Goal: Task Accomplishment & Management: Manage account settings

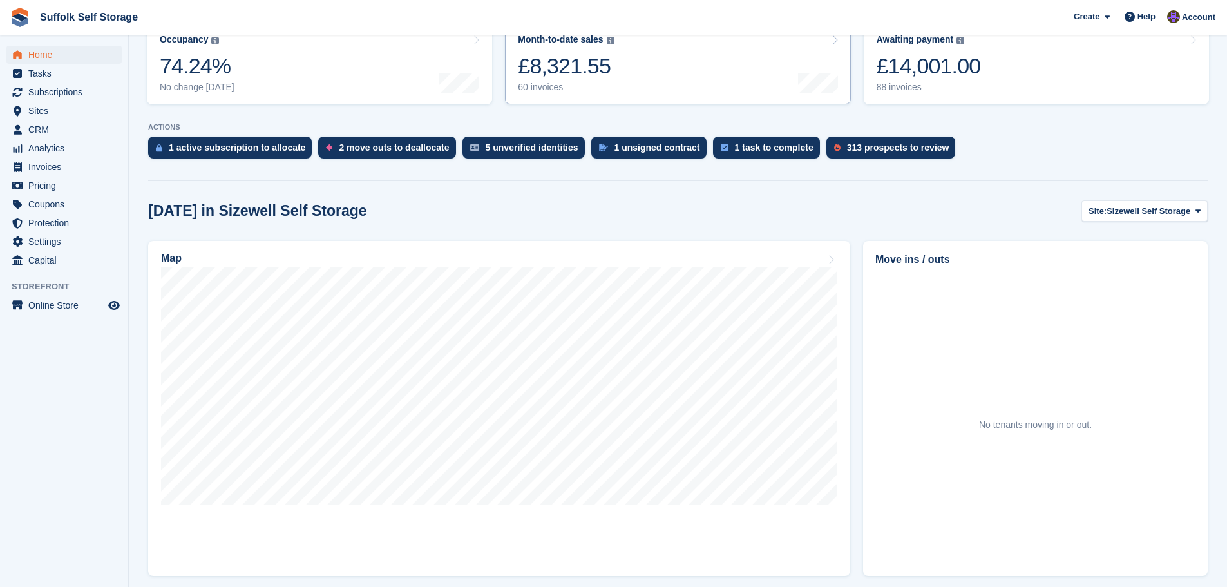
scroll to position [193, 0]
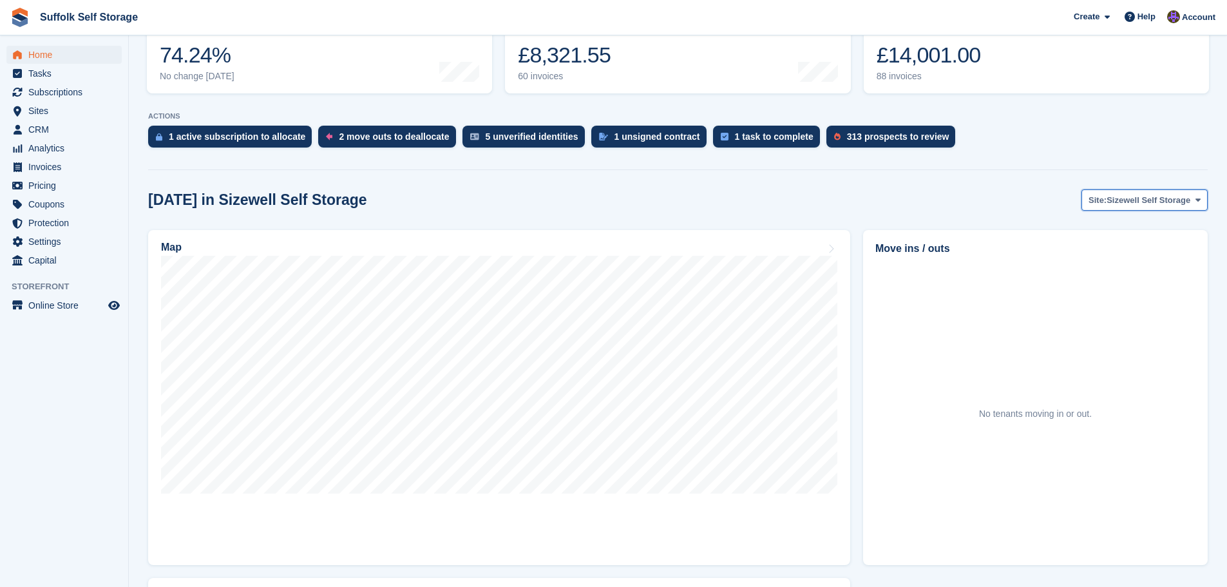
click at [1125, 200] on span "Sizewell Self Storage" at bounding box center [1149, 200] width 84 height 13
click at [1133, 269] on link "Waldringfield Self Storage" at bounding box center [1138, 276] width 127 height 23
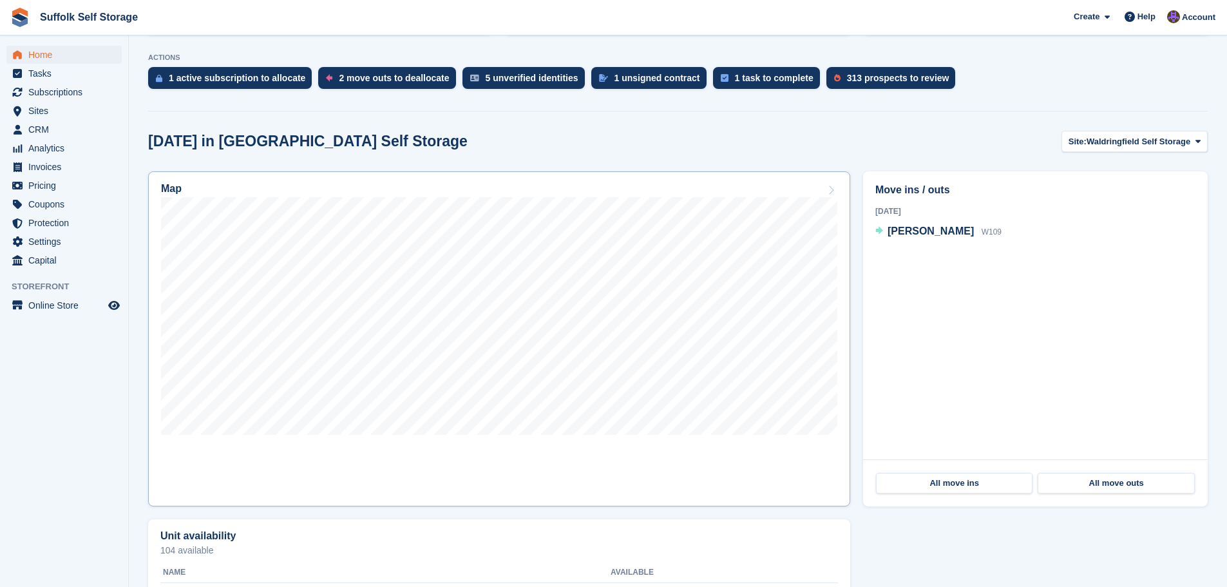
scroll to position [258, 0]
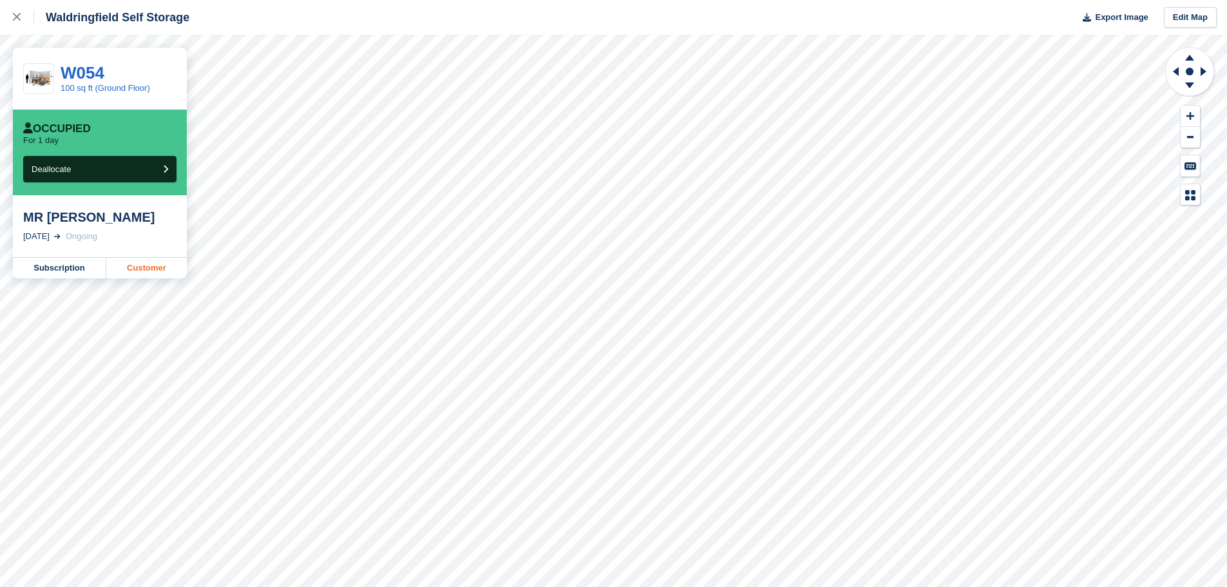
click at [165, 268] on link "Customer" at bounding box center [146, 268] width 81 height 21
click at [17, 21] on div at bounding box center [23, 17] width 21 height 15
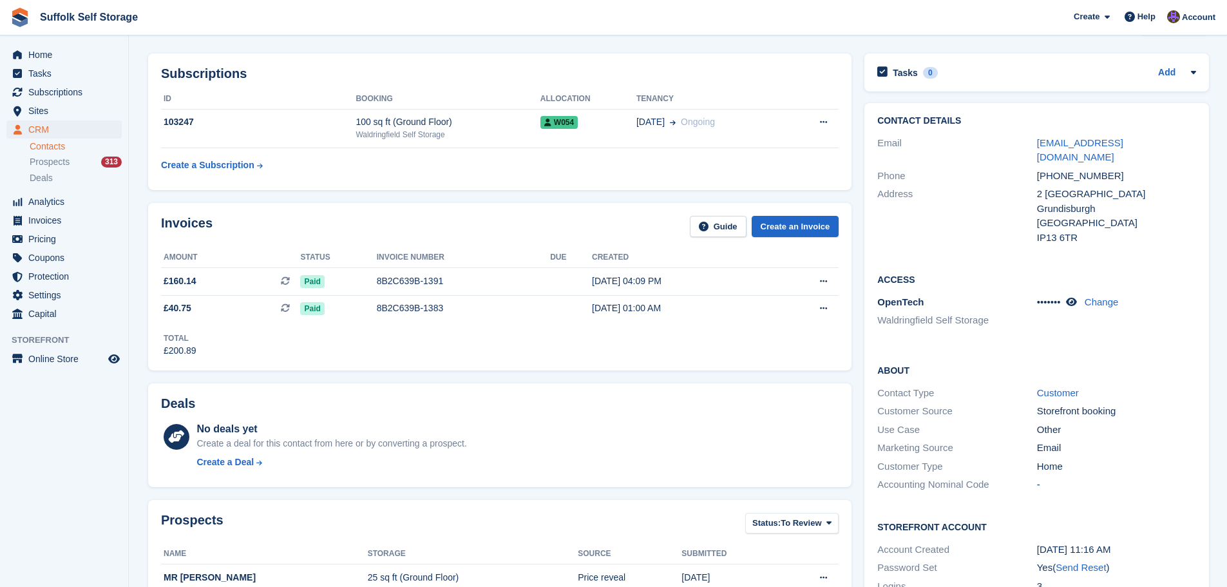
scroll to position [64, 0]
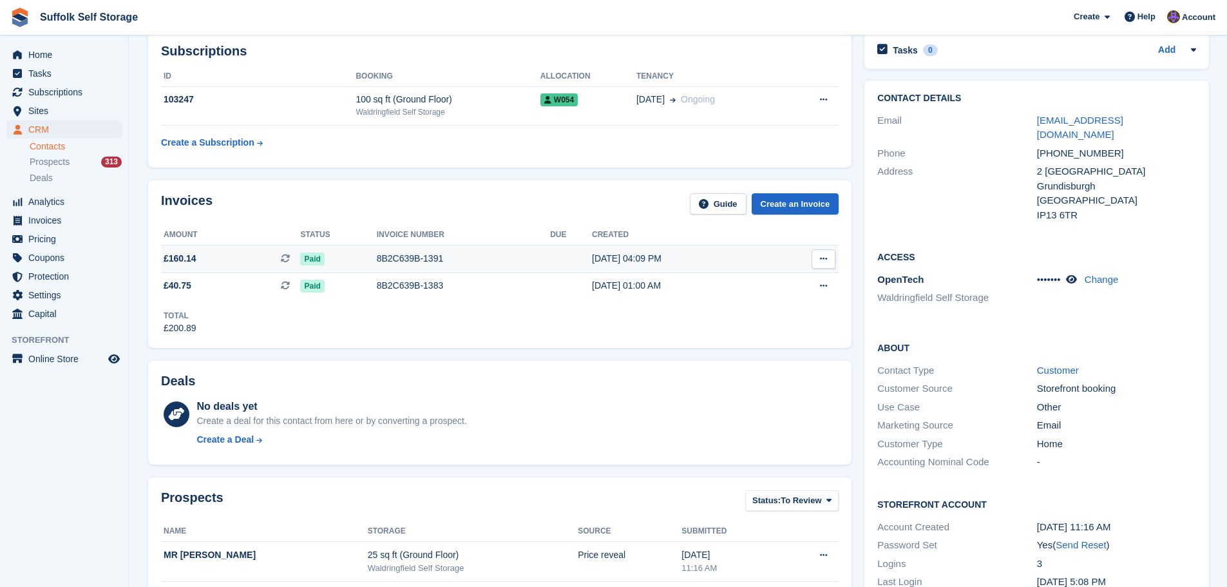
click at [821, 262] on icon at bounding box center [823, 258] width 7 height 8
click at [393, 260] on div "8B2C639B-1391" at bounding box center [463, 259] width 173 height 14
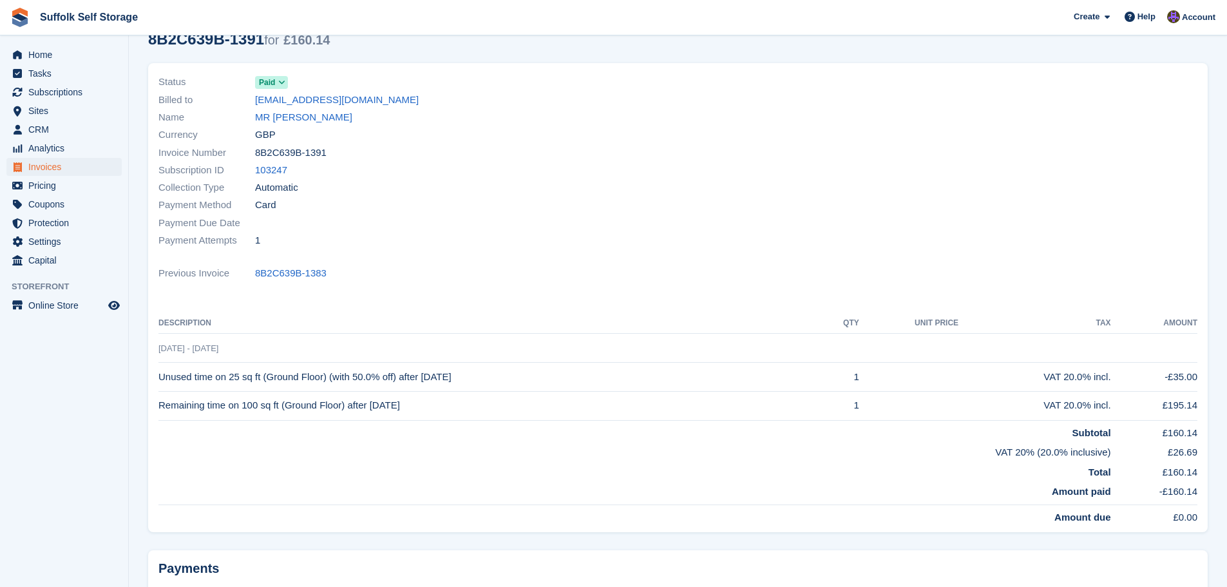
scroll to position [64, 0]
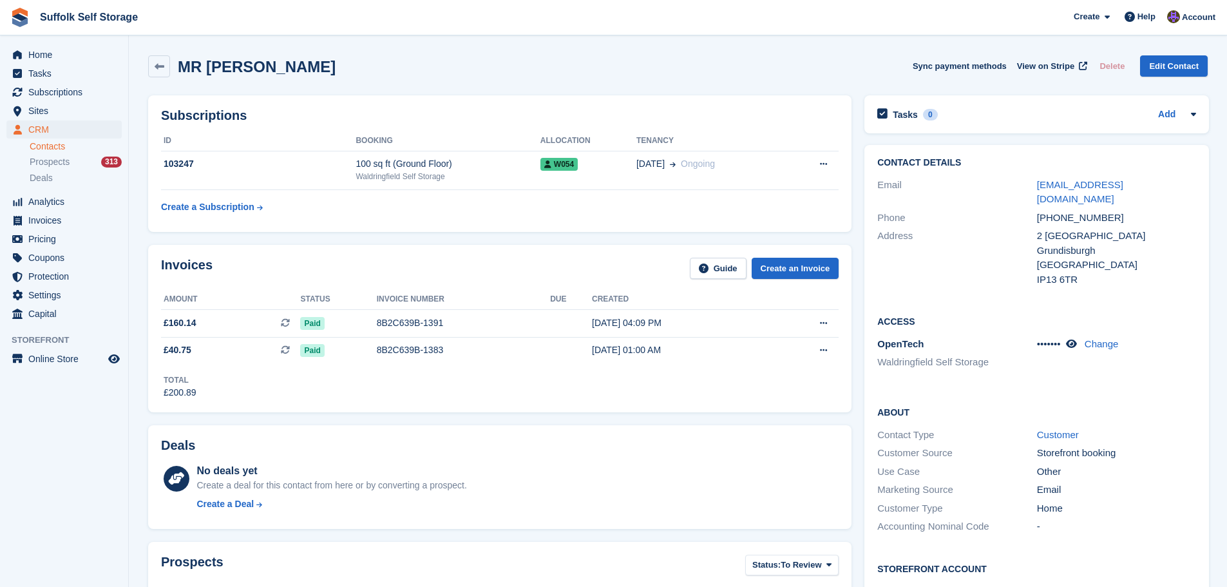
scroll to position [64, 0]
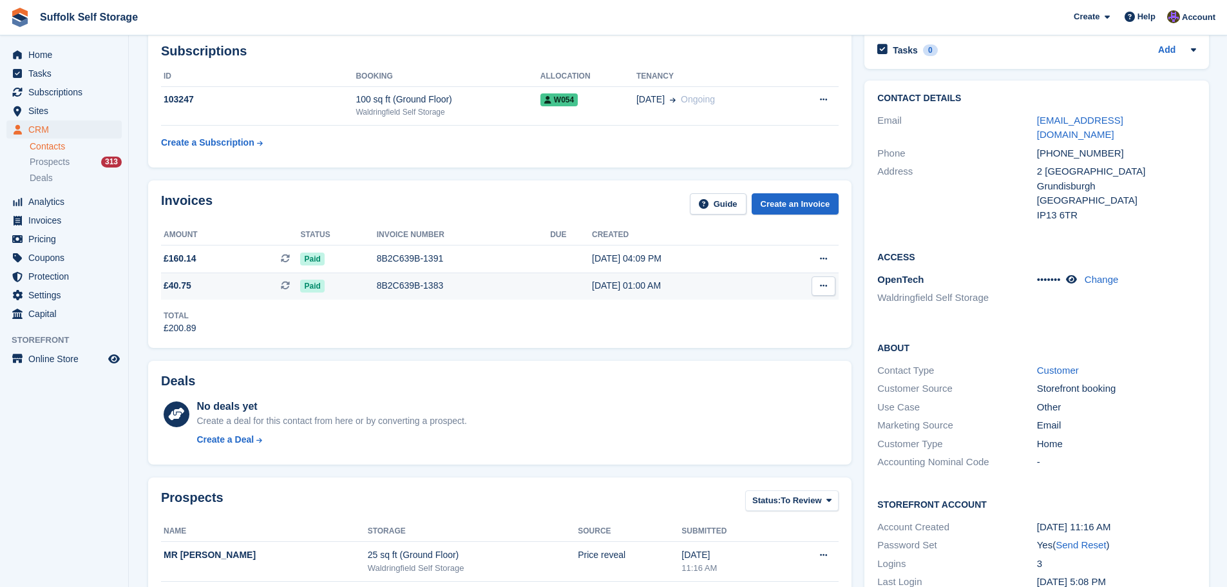
click at [383, 283] on div "8B2C639B-1383" at bounding box center [463, 286] width 173 height 14
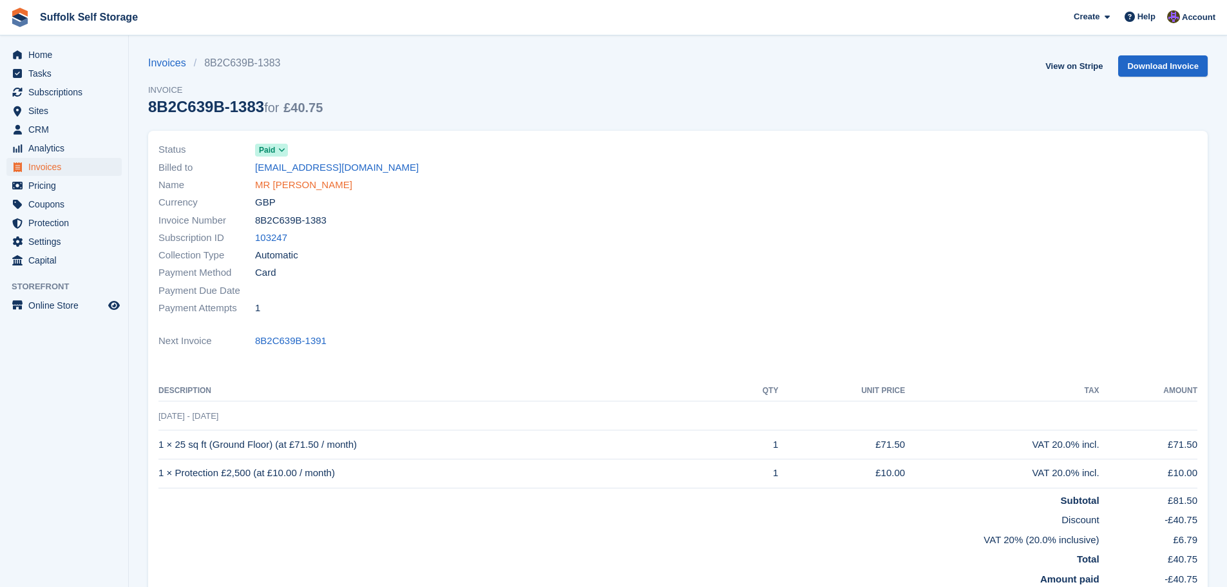
click at [279, 182] on link "MR M S GOODHART" at bounding box center [303, 185] width 97 height 15
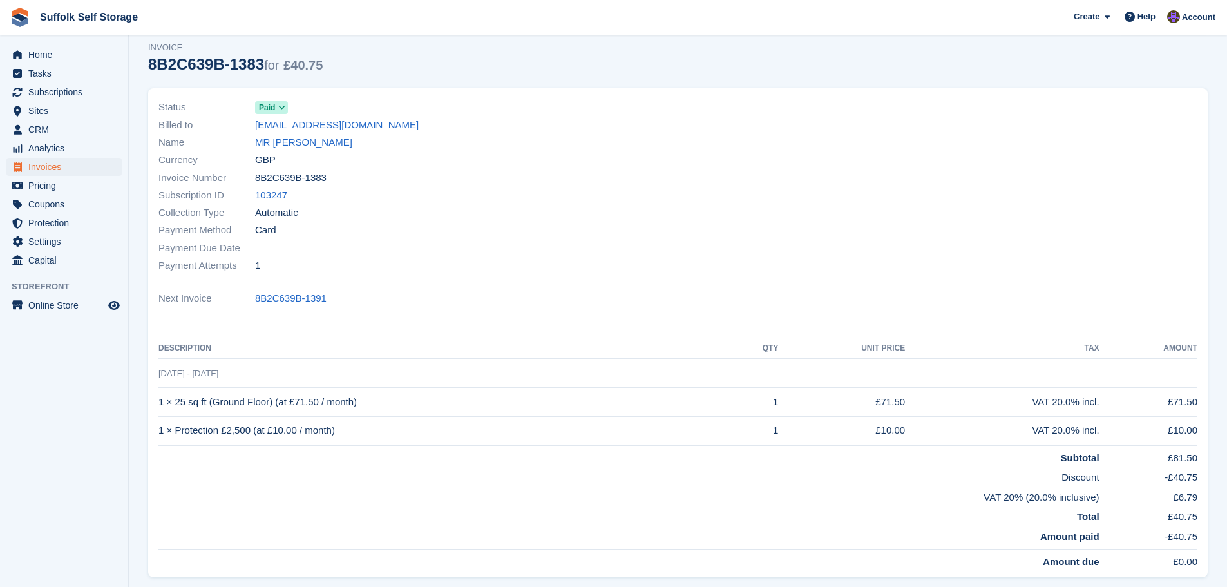
scroll to position [64, 0]
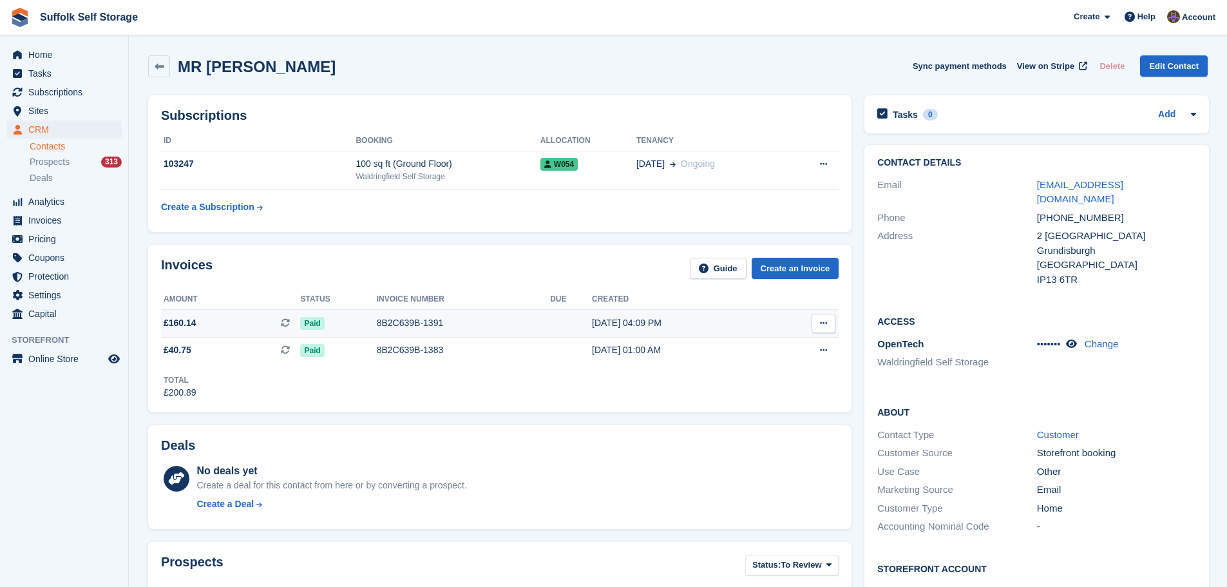
click at [457, 327] on div "8B2C639B-1391" at bounding box center [463, 323] width 173 height 14
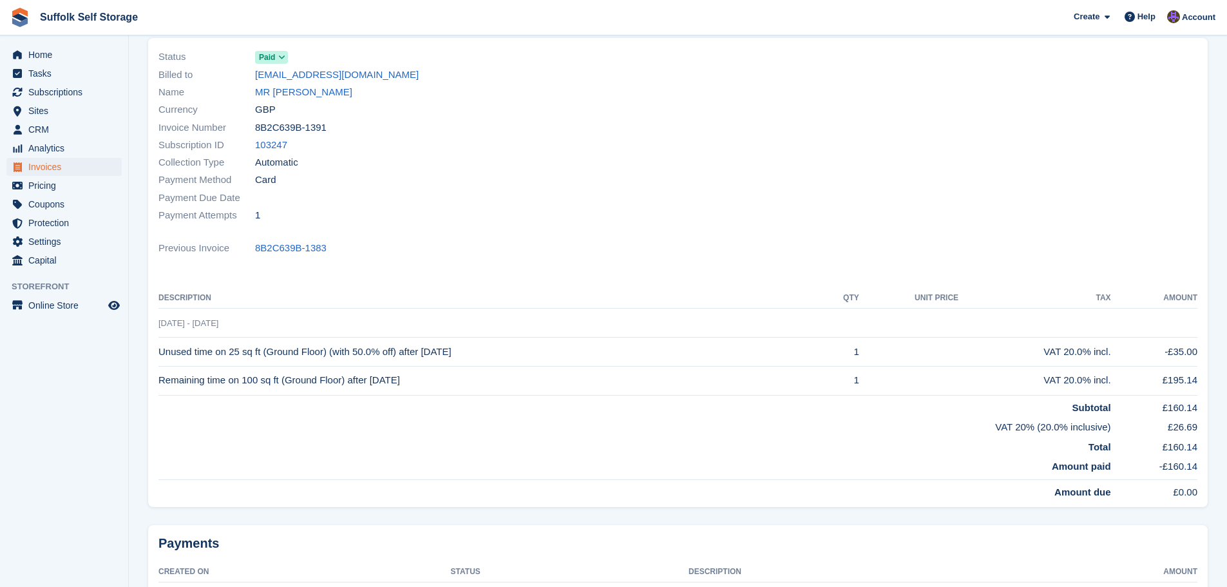
scroll to position [64, 0]
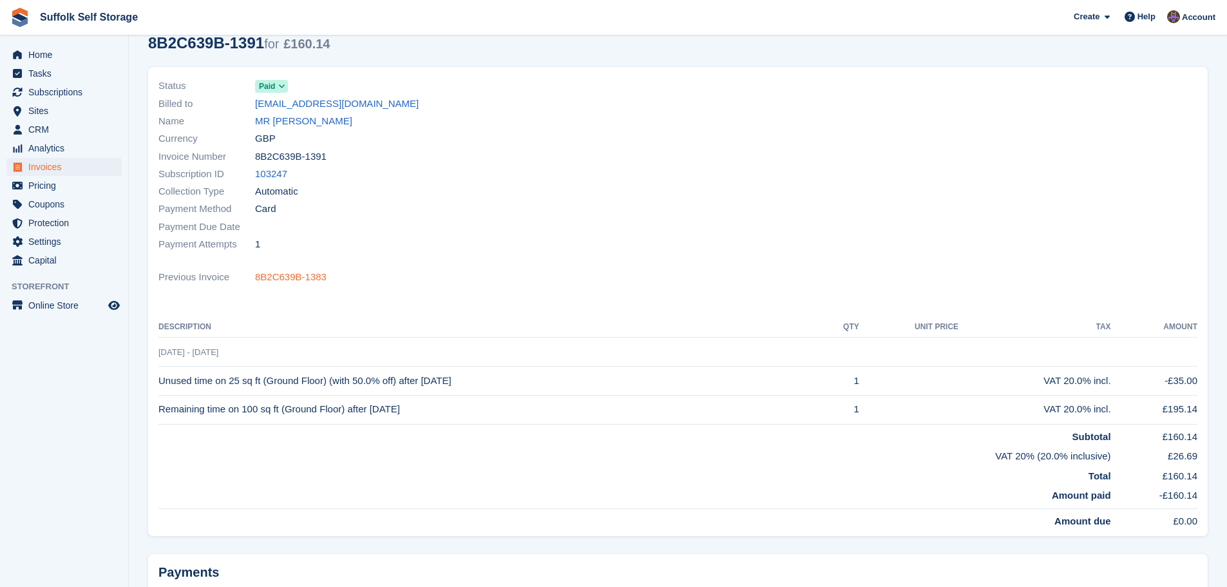
click at [304, 277] on link "8B2C639B-1383" at bounding box center [291, 277] width 72 height 15
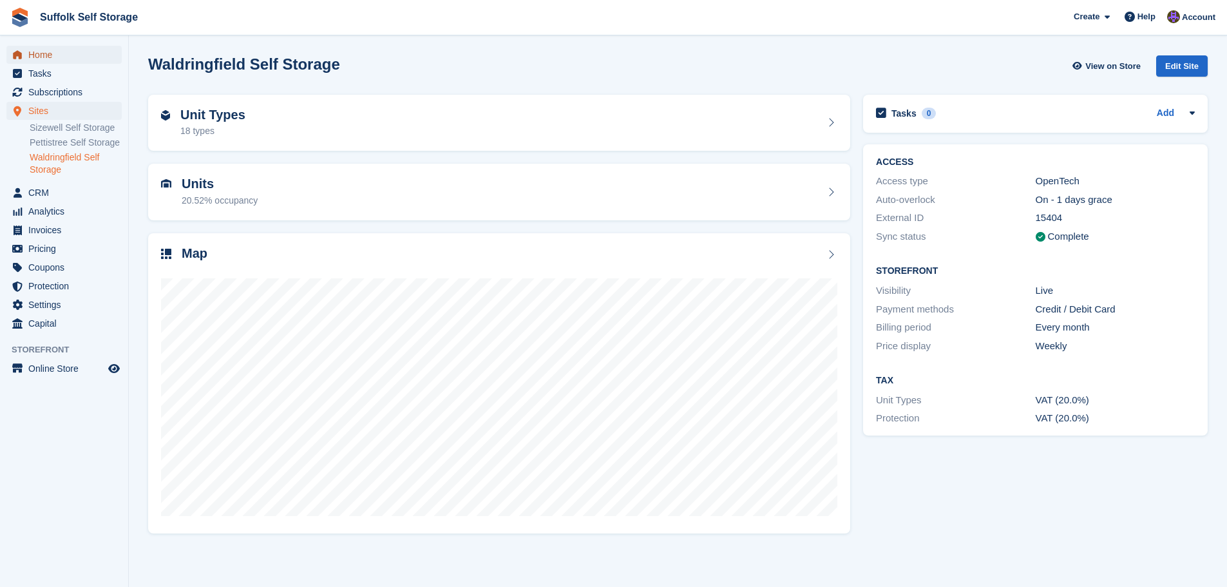
click at [41, 53] on span "Home" at bounding box center [66, 55] width 77 height 18
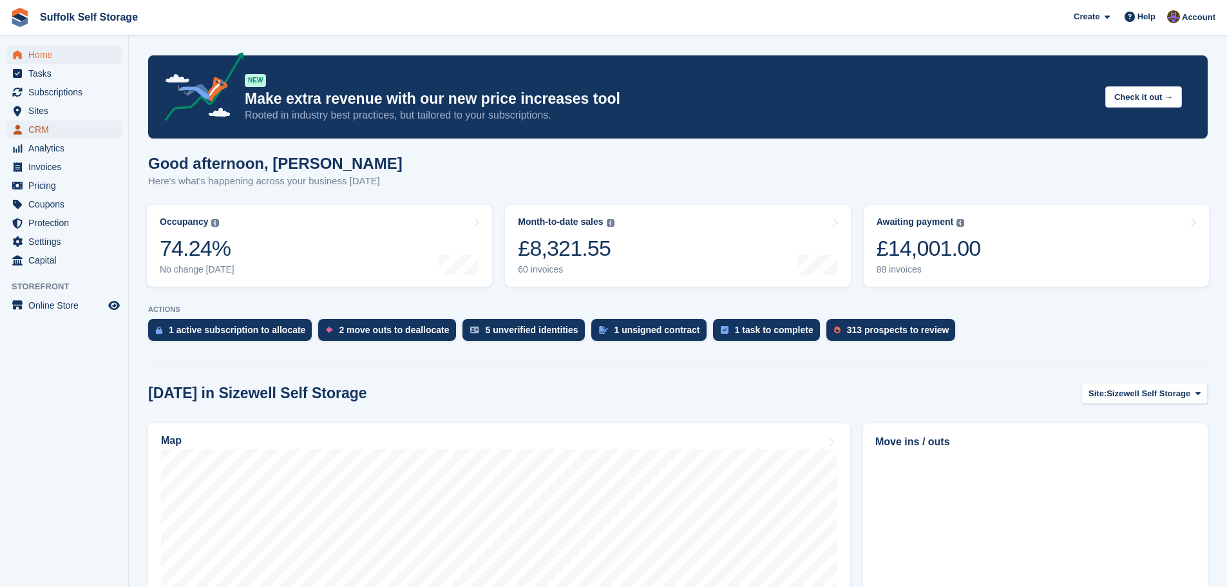
click at [27, 128] on link "CRM" at bounding box center [63, 129] width 115 height 18
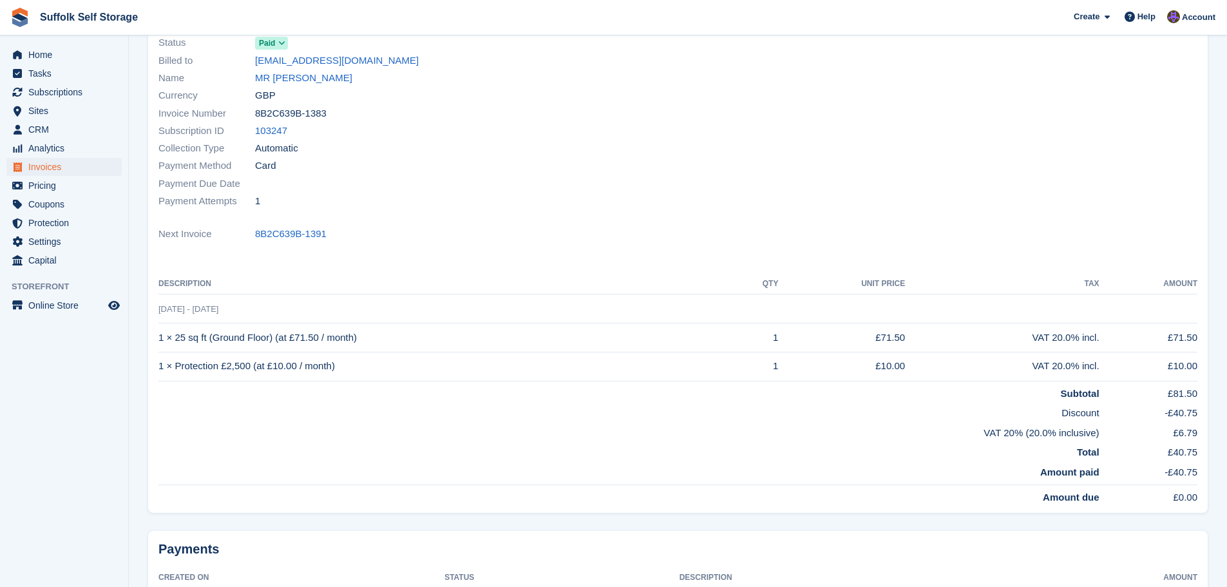
scroll to position [129, 0]
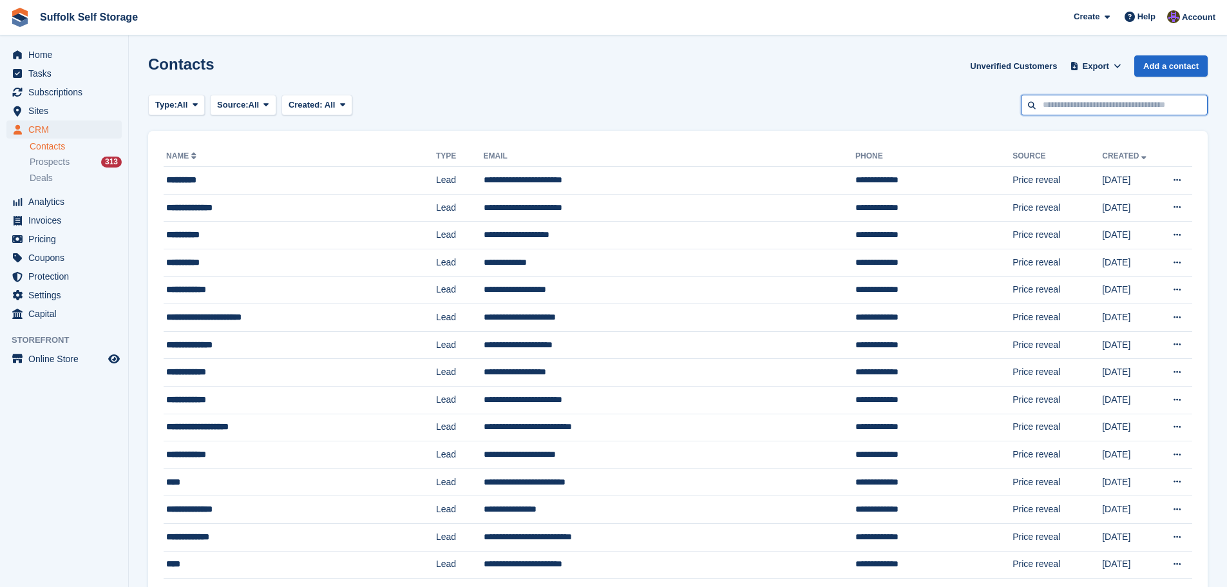
click at [1067, 111] on input "text" at bounding box center [1114, 105] width 187 height 21
type input "******"
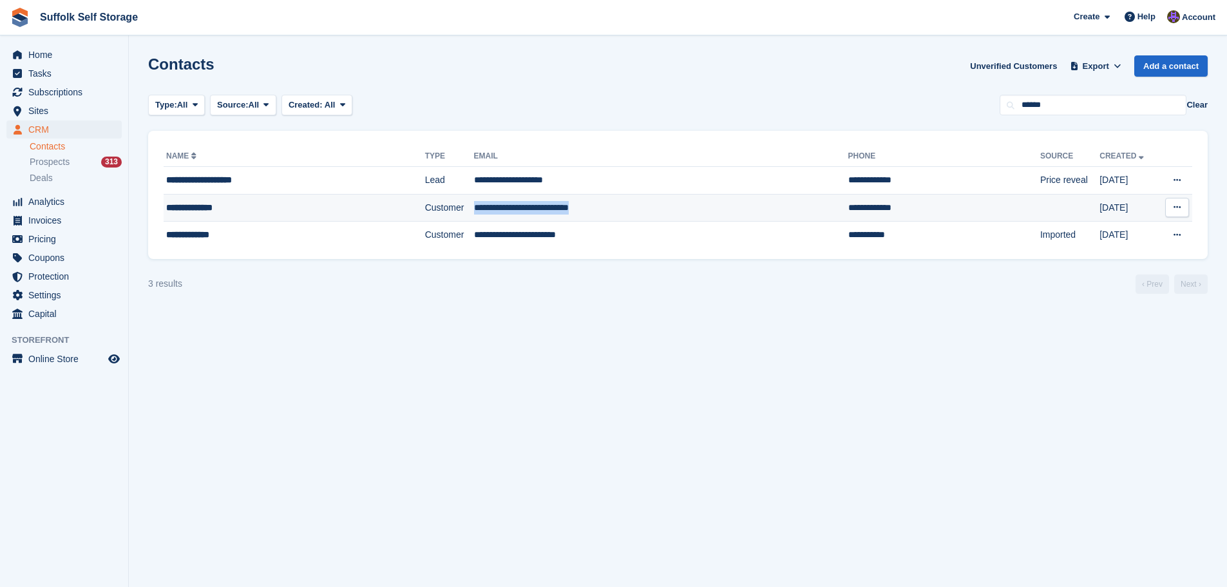
drag, startPoint x: 601, startPoint y: 207, endPoint x: 463, endPoint y: 212, distance: 137.9
click at [463, 212] on tr "**********" at bounding box center [678, 208] width 1029 height 28
copy tr "**********"
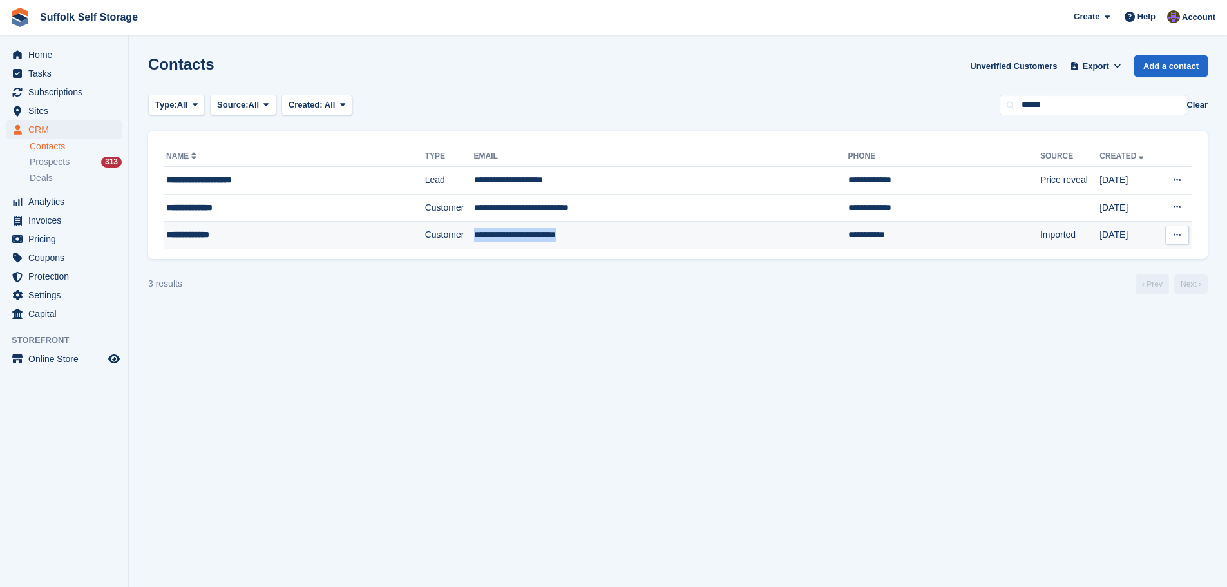
drag, startPoint x: 595, startPoint y: 231, endPoint x: 461, endPoint y: 231, distance: 134.0
click at [461, 231] on tr "**********" at bounding box center [678, 235] width 1029 height 27
copy tr "**********"
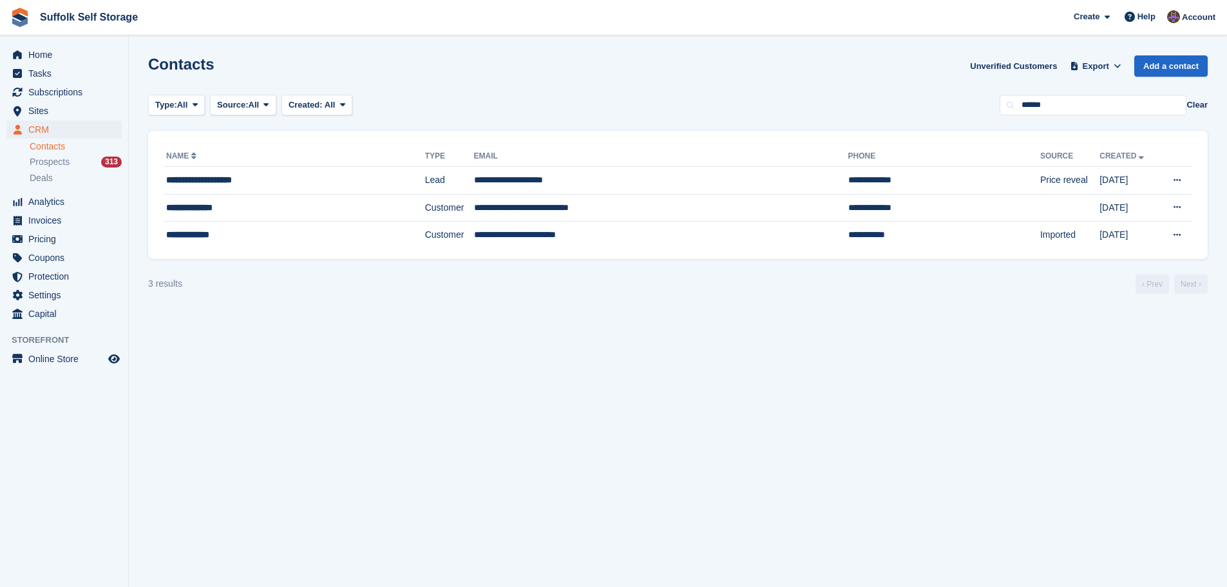
click at [909, 397] on section "Contacts Unverified Customers Export Export Contacts Export a CSV of all Contac…" at bounding box center [678, 293] width 1098 height 587
click at [48, 55] on span "Home" at bounding box center [66, 55] width 77 height 18
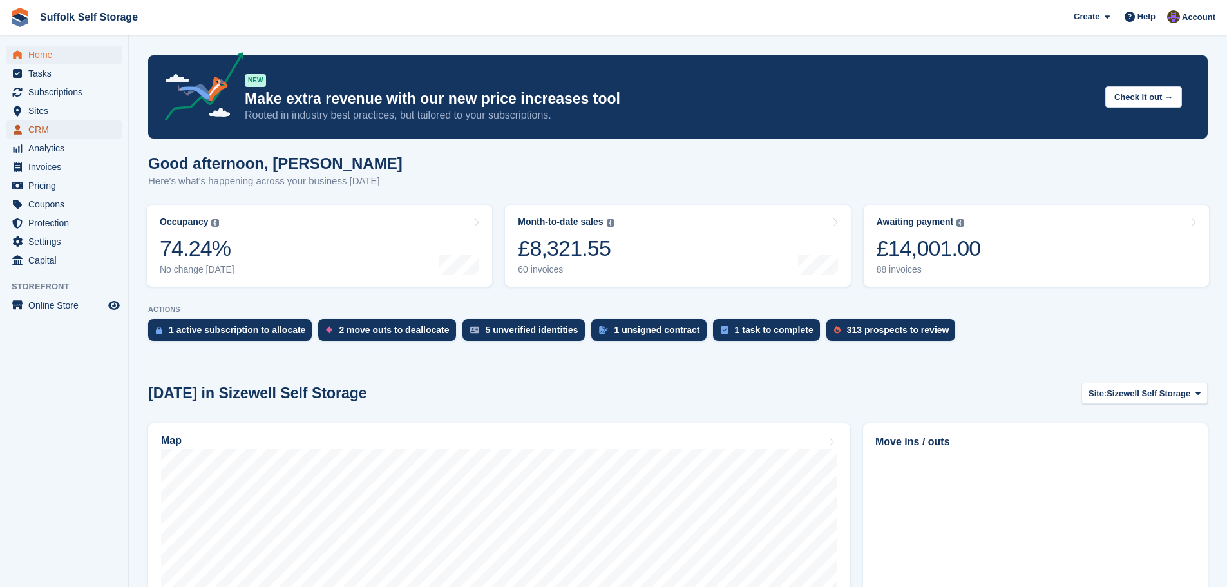
click at [67, 121] on span "CRM" at bounding box center [66, 129] width 77 height 18
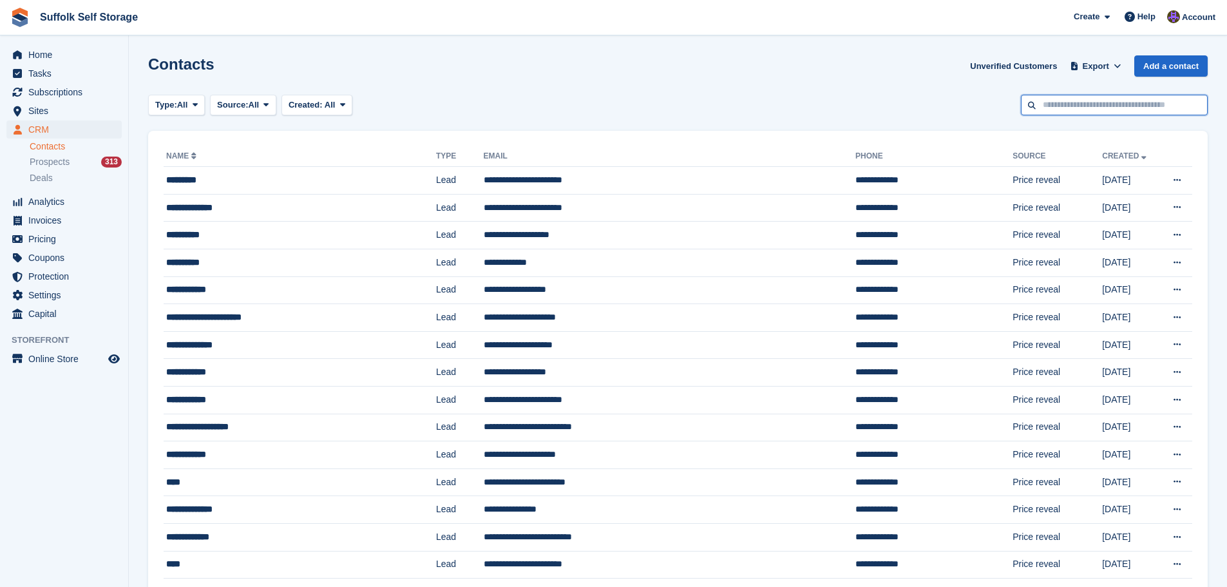
click at [1150, 97] on input "text" at bounding box center [1114, 105] width 187 height 21
type input "****"
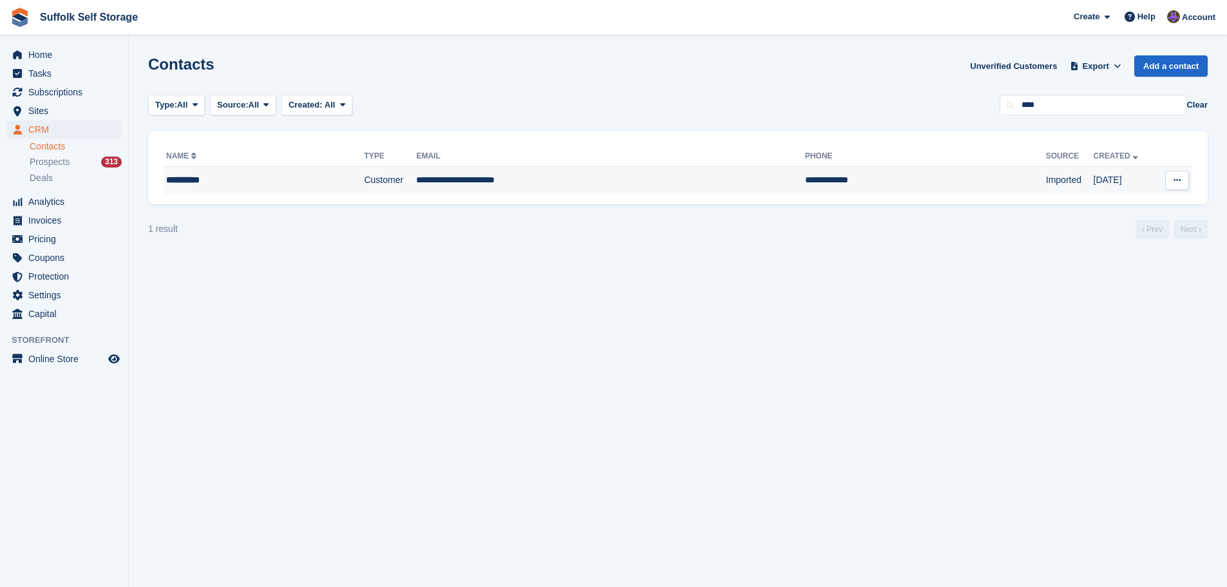
click at [1046, 182] on td "Imported" at bounding box center [1070, 180] width 48 height 27
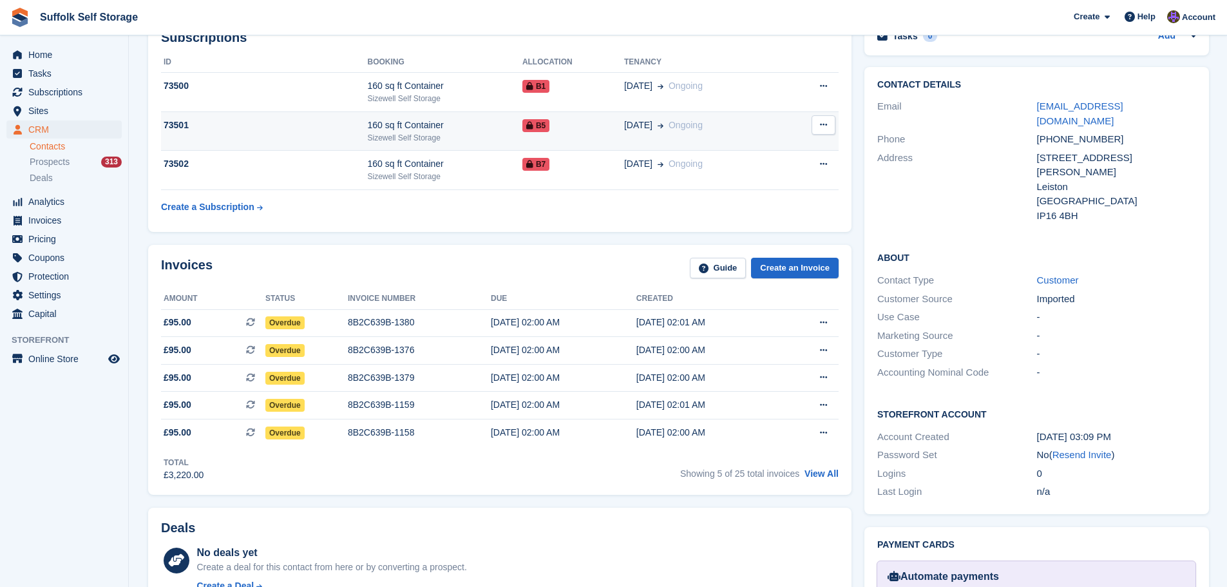
scroll to position [193, 0]
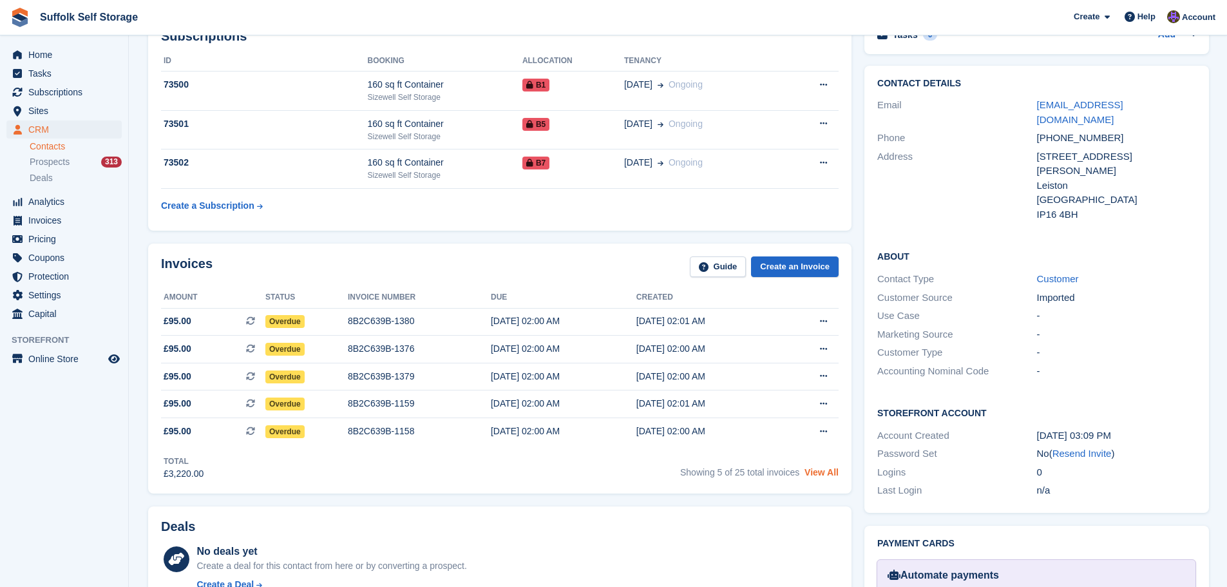
click at [832, 470] on link "View All" at bounding box center [822, 472] width 34 height 10
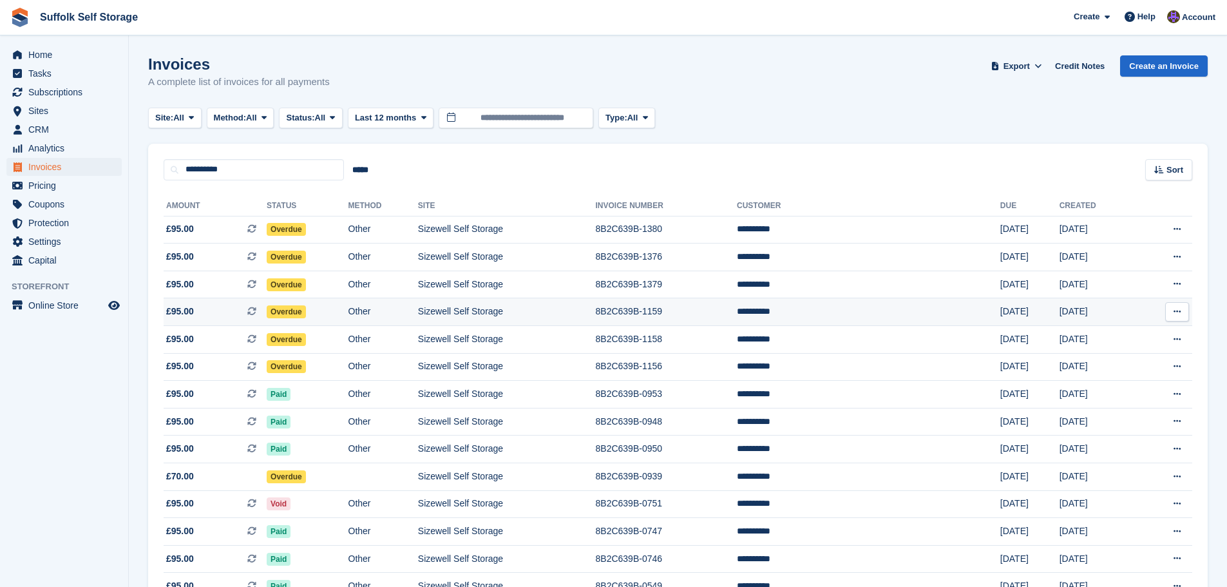
click at [306, 311] on span "Overdue" at bounding box center [286, 311] width 39 height 13
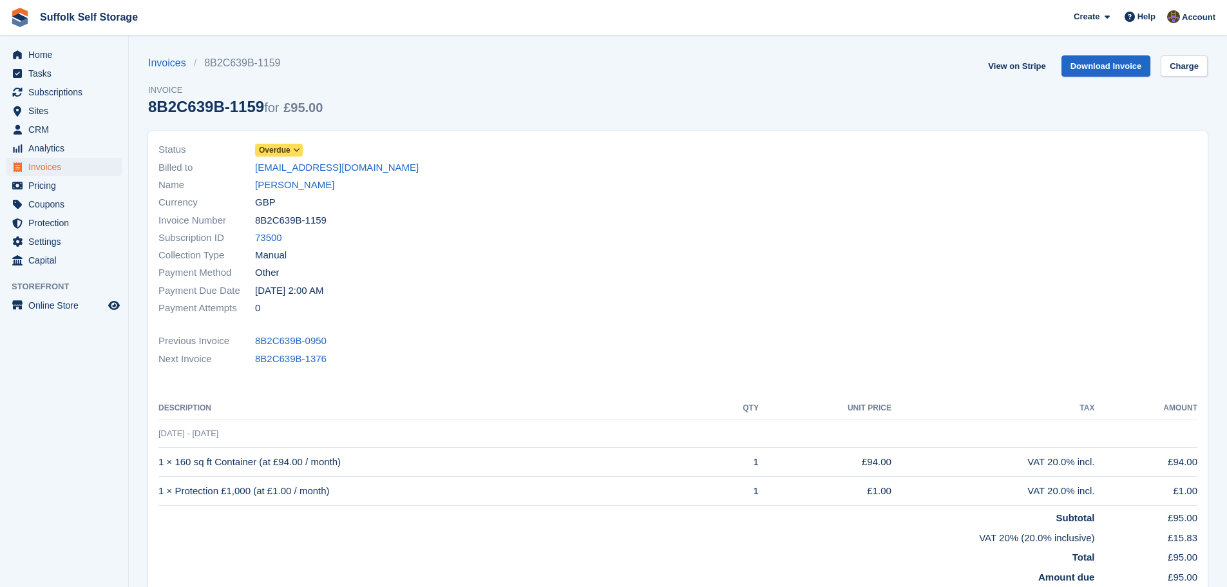
click at [278, 153] on span "Overdue" at bounding box center [275, 150] width 32 height 12
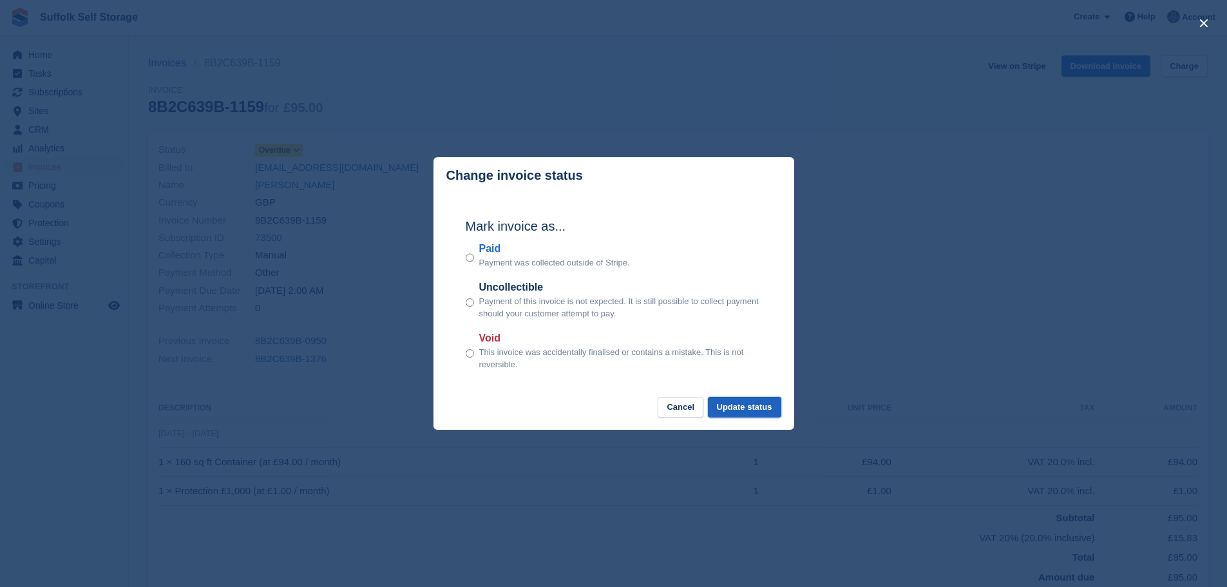
click at [770, 412] on button "Update status" at bounding box center [744, 407] width 73 height 21
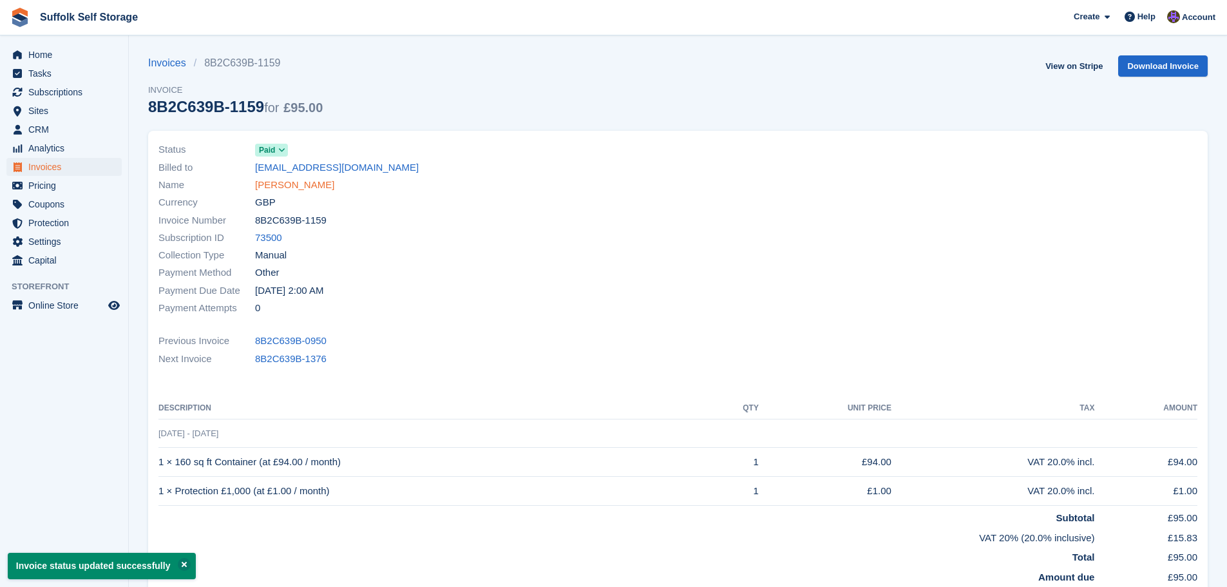
click at [298, 187] on link "[PERSON_NAME]" at bounding box center [294, 185] width 79 height 15
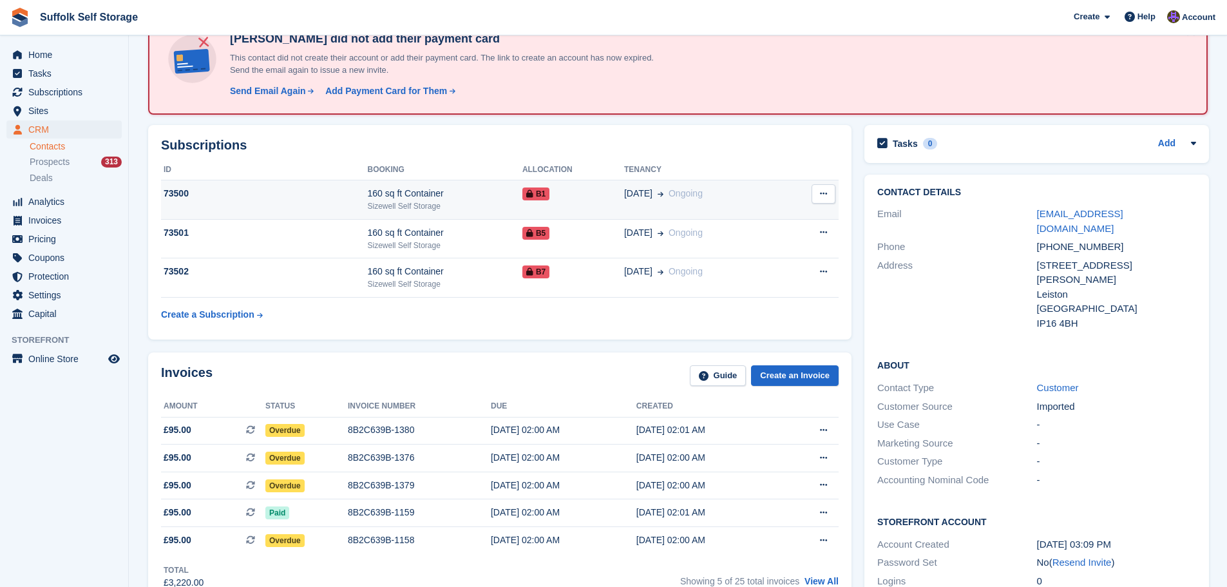
scroll to position [258, 0]
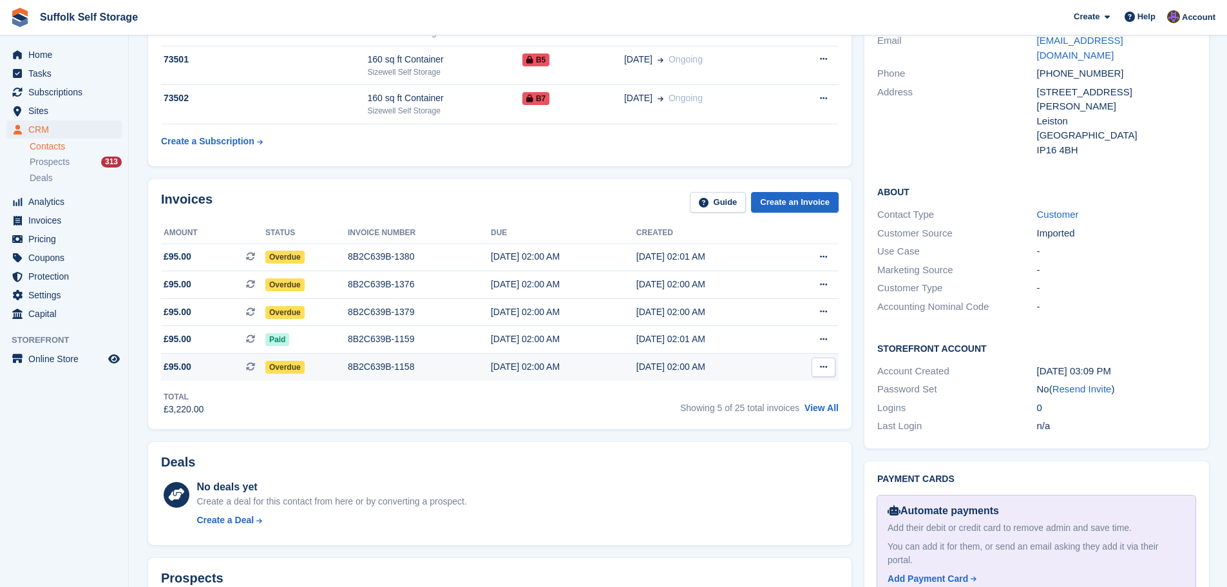
click at [278, 371] on span "Overdue" at bounding box center [284, 367] width 39 height 13
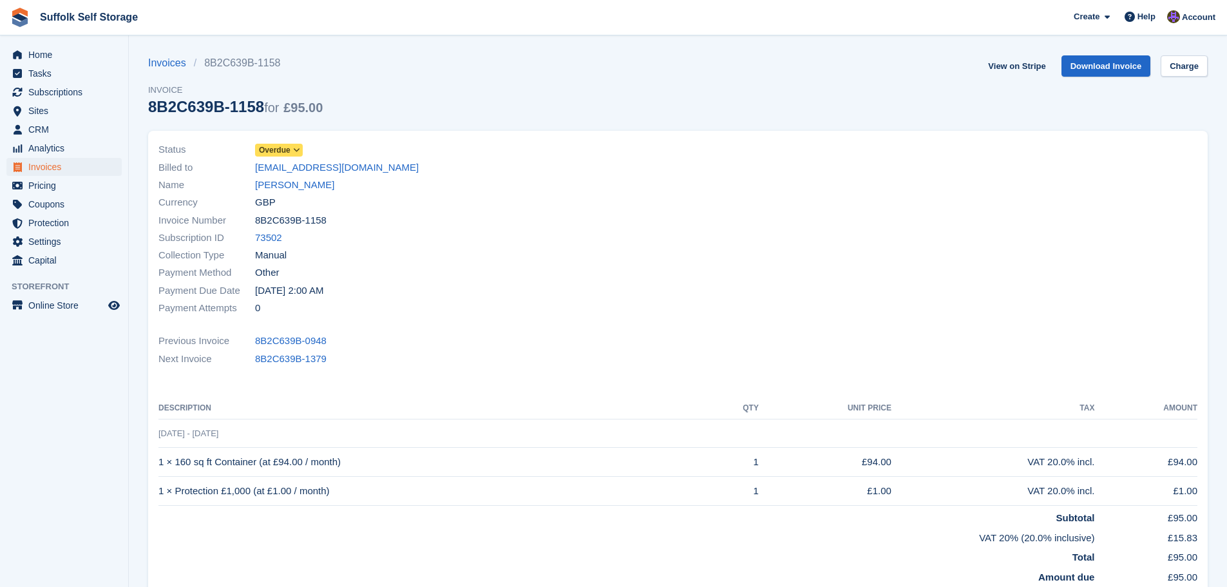
click at [286, 151] on span "Overdue" at bounding box center [275, 150] width 32 height 12
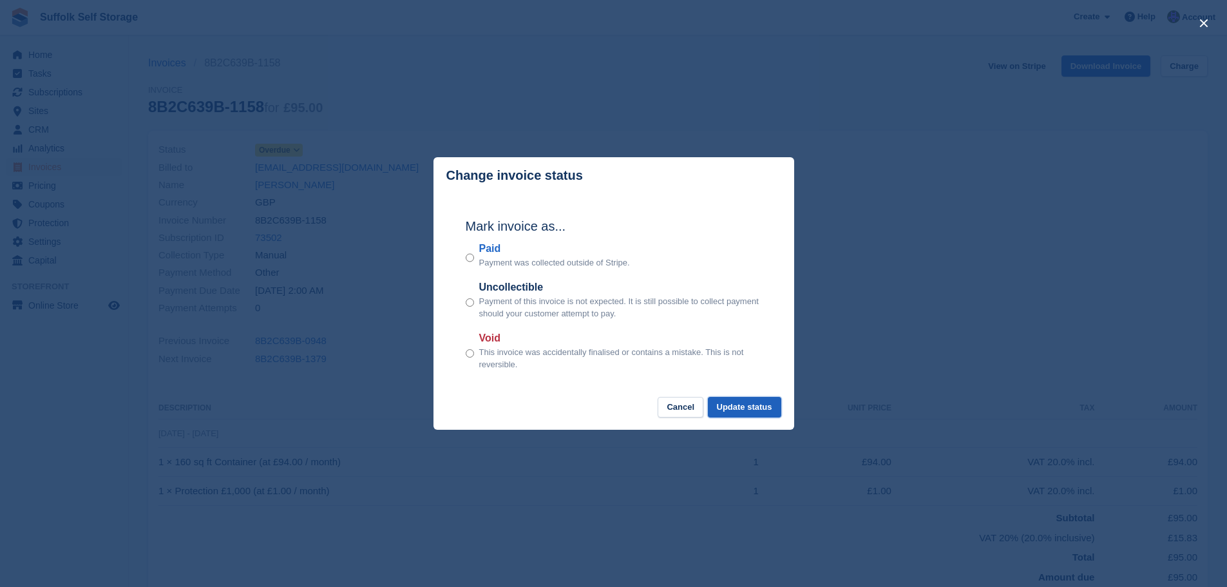
click at [744, 411] on button "Update status" at bounding box center [744, 407] width 73 height 21
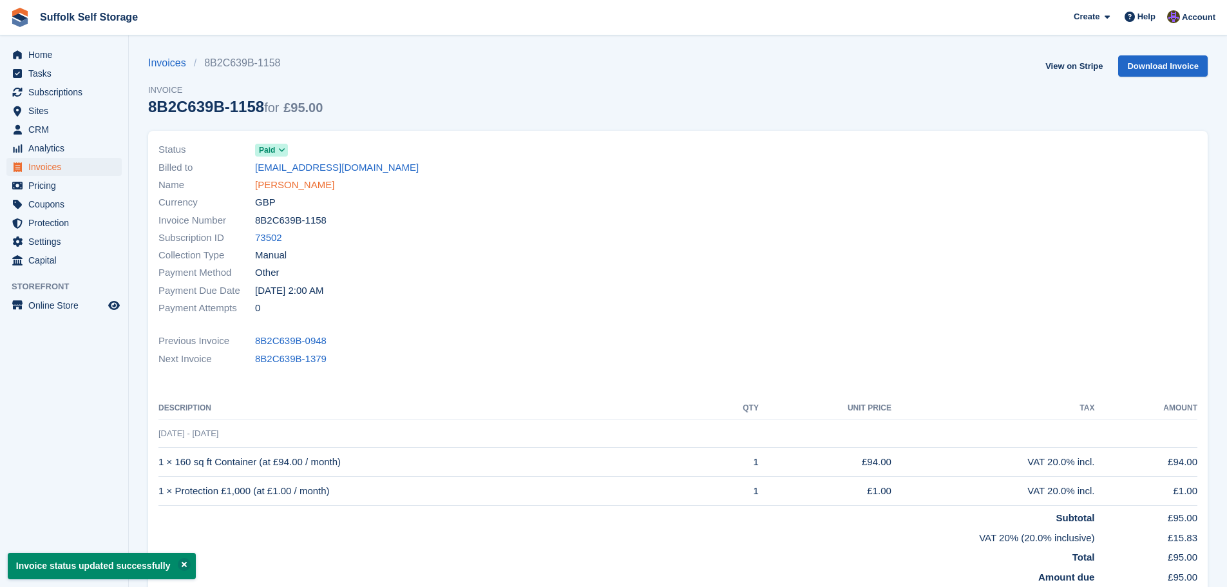
click at [265, 185] on link "Hammersley" at bounding box center [294, 185] width 79 height 15
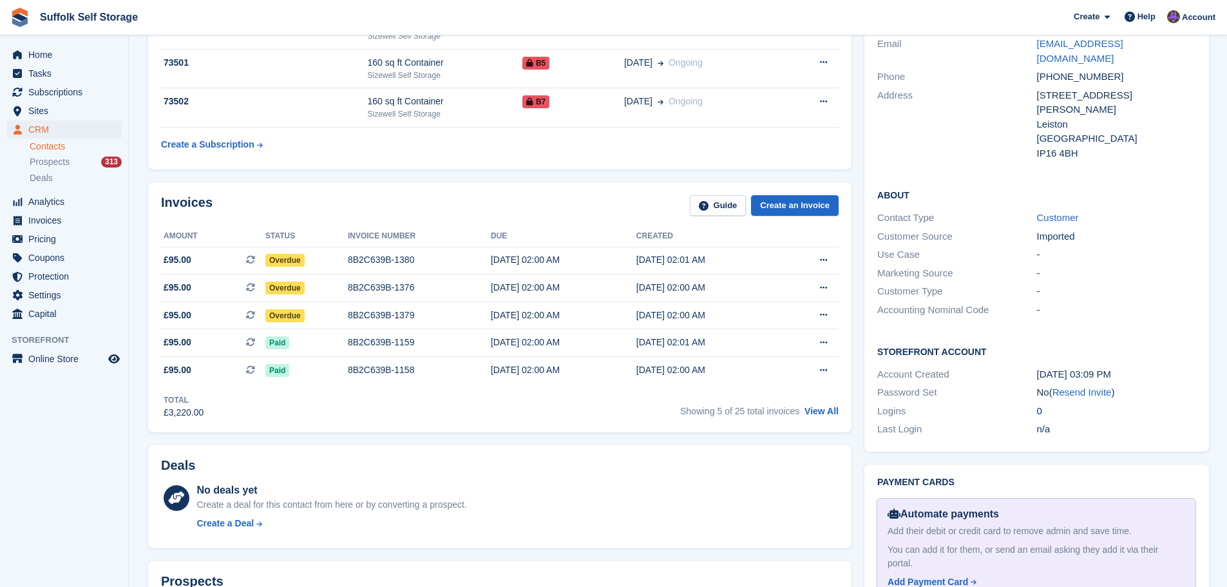
scroll to position [258, 0]
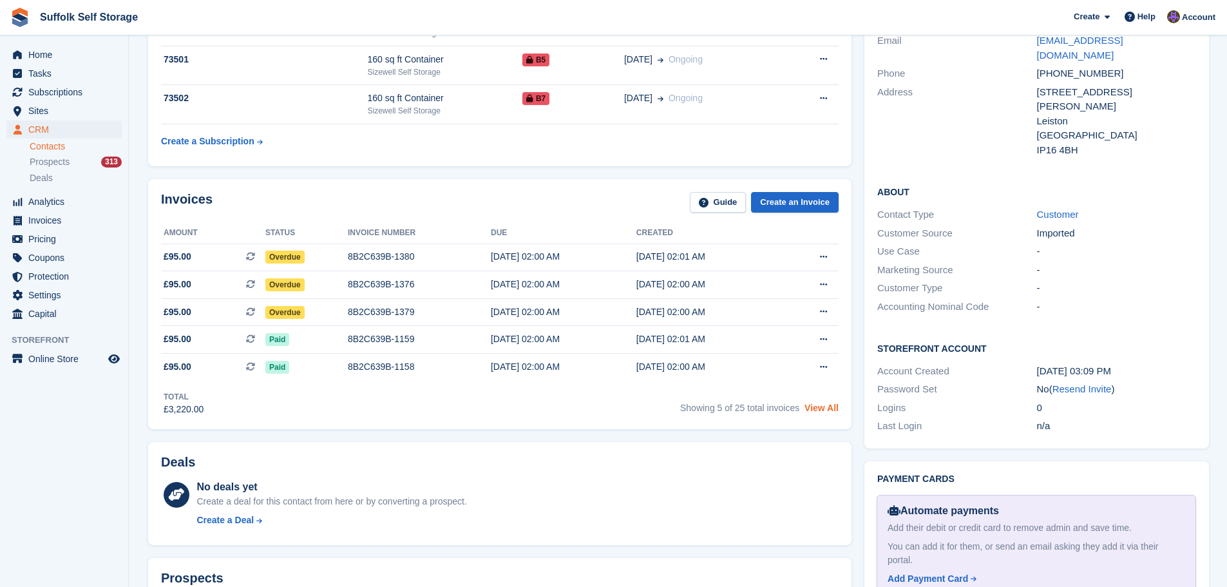
click at [827, 406] on link "View All" at bounding box center [822, 408] width 34 height 10
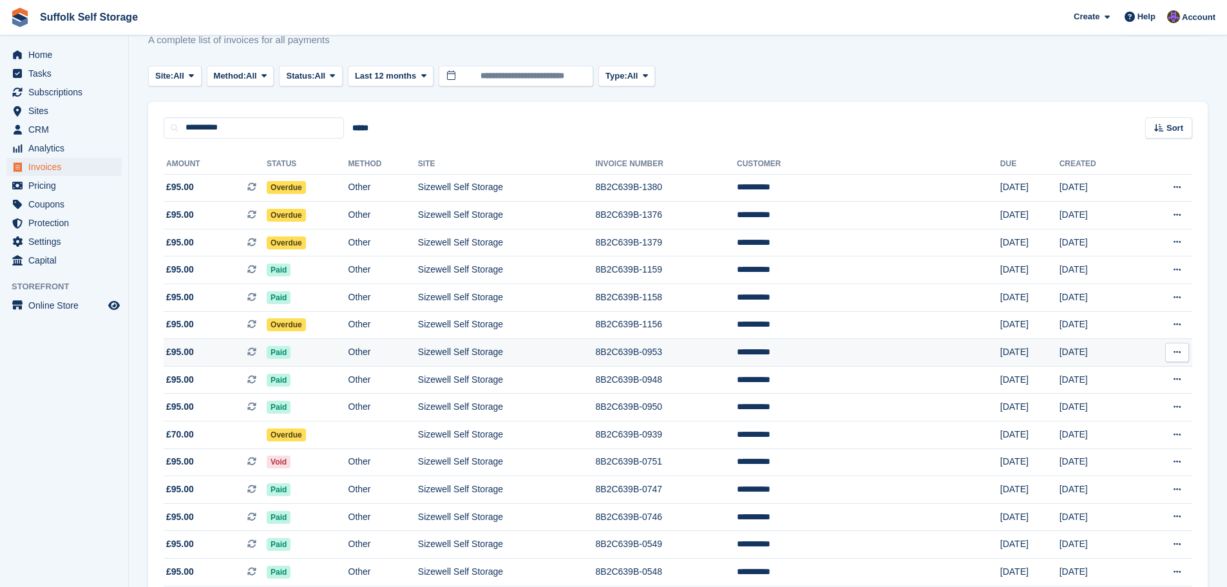
scroll to position [64, 0]
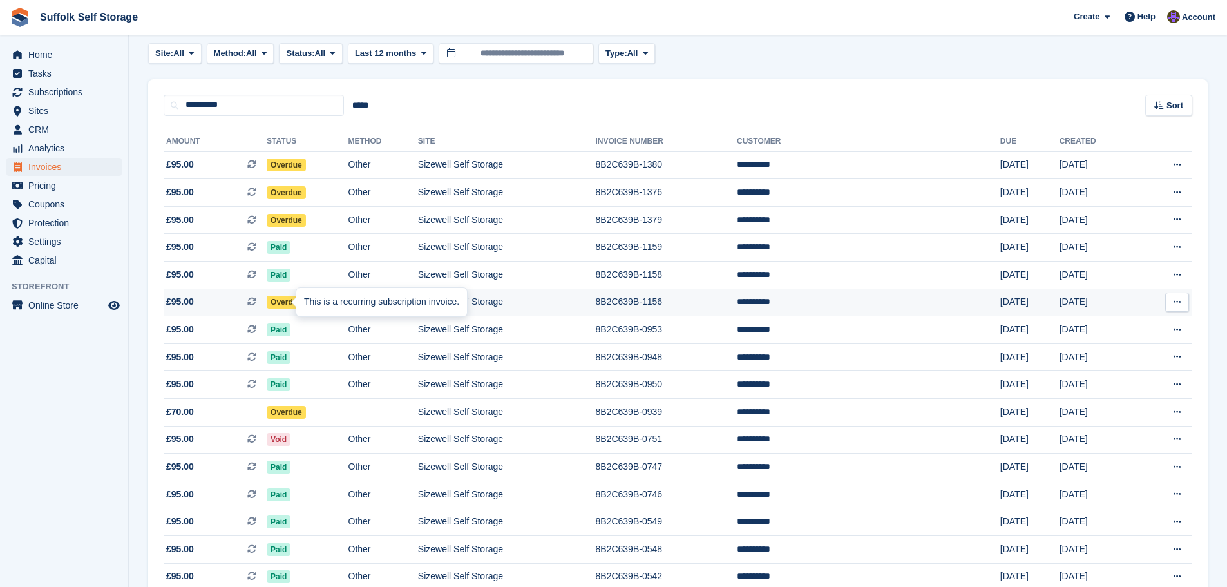
click at [301, 301] on div "This is a recurring subscription invoice." at bounding box center [381, 302] width 171 height 28
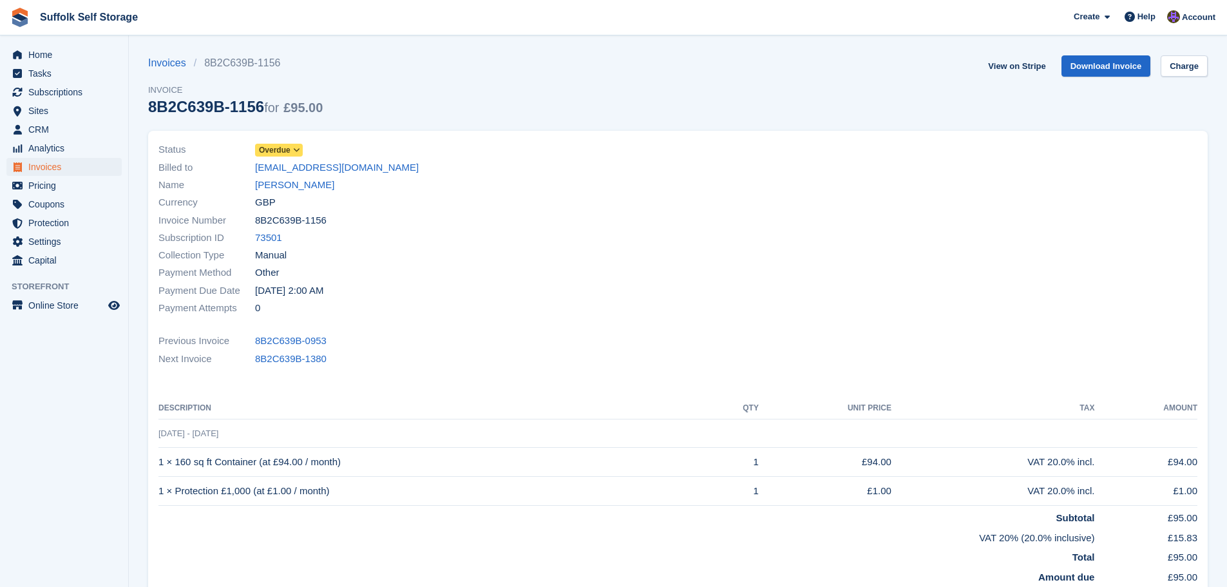
click at [280, 149] on span "Overdue" at bounding box center [275, 150] width 32 height 12
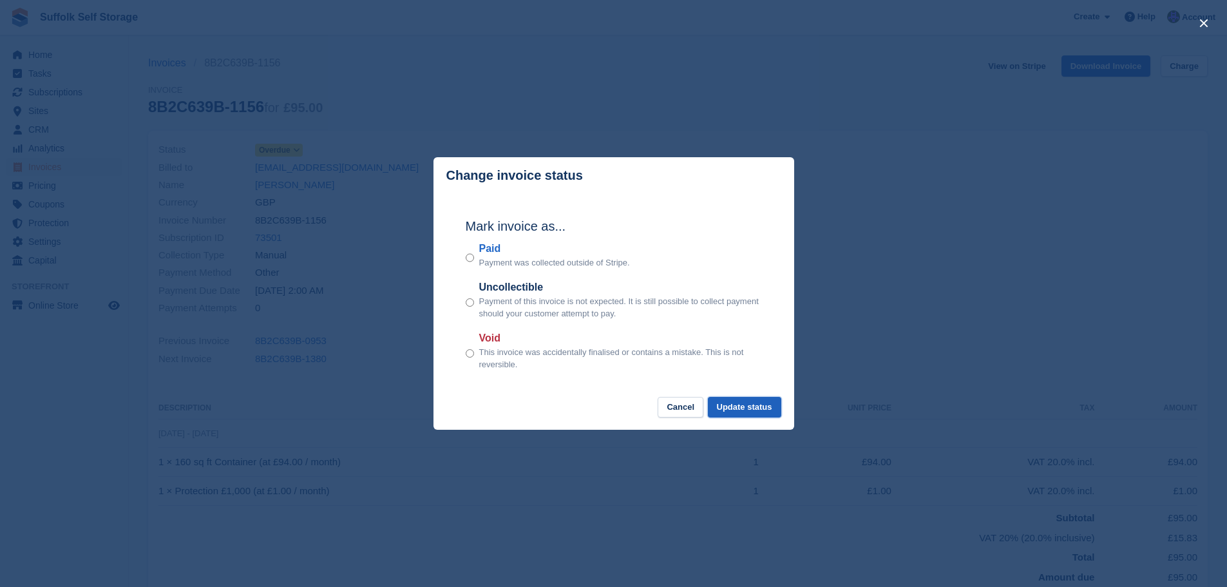
click at [732, 402] on button "Update status" at bounding box center [744, 407] width 73 height 21
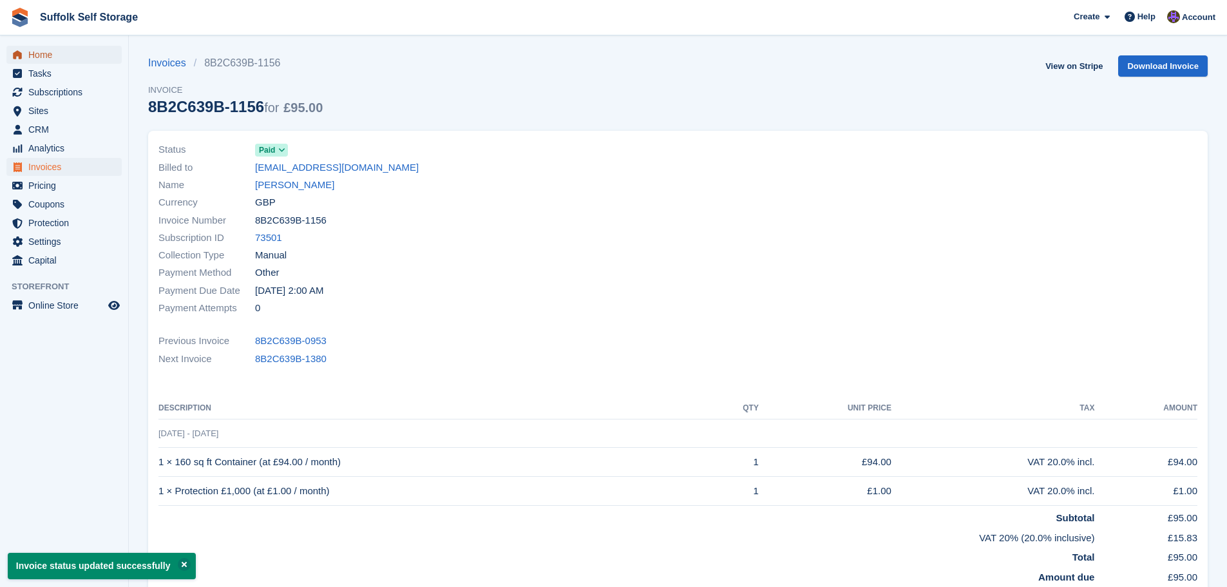
click at [37, 58] on span "Home" at bounding box center [66, 55] width 77 height 18
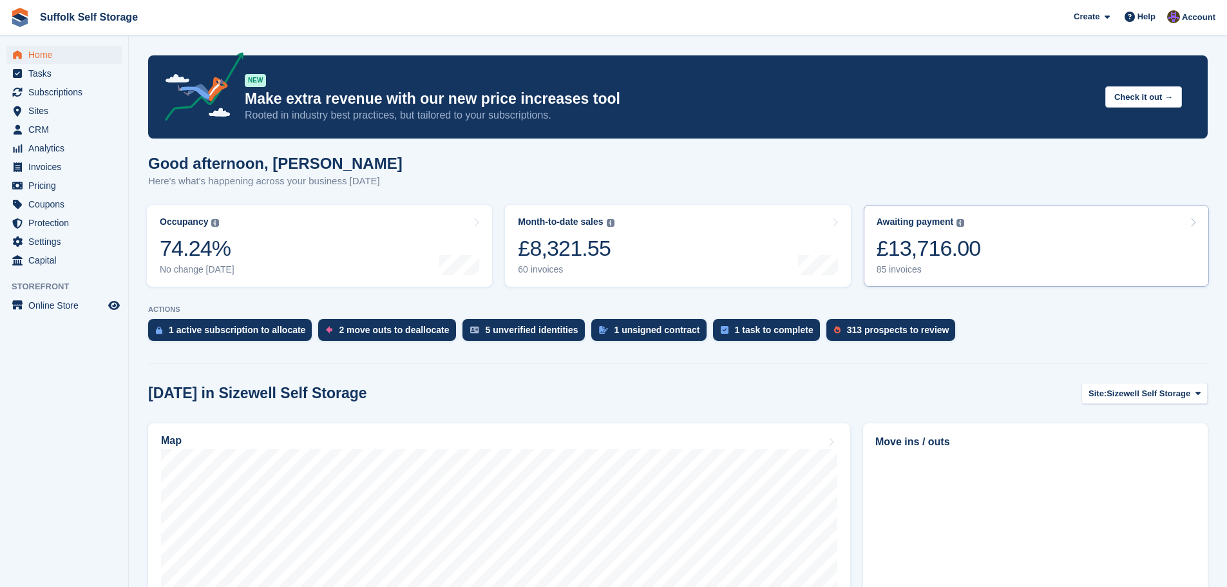
click at [993, 249] on link "Awaiting payment The total outstanding balance on all open invoices. £13,716.00…" at bounding box center [1036, 246] width 345 height 82
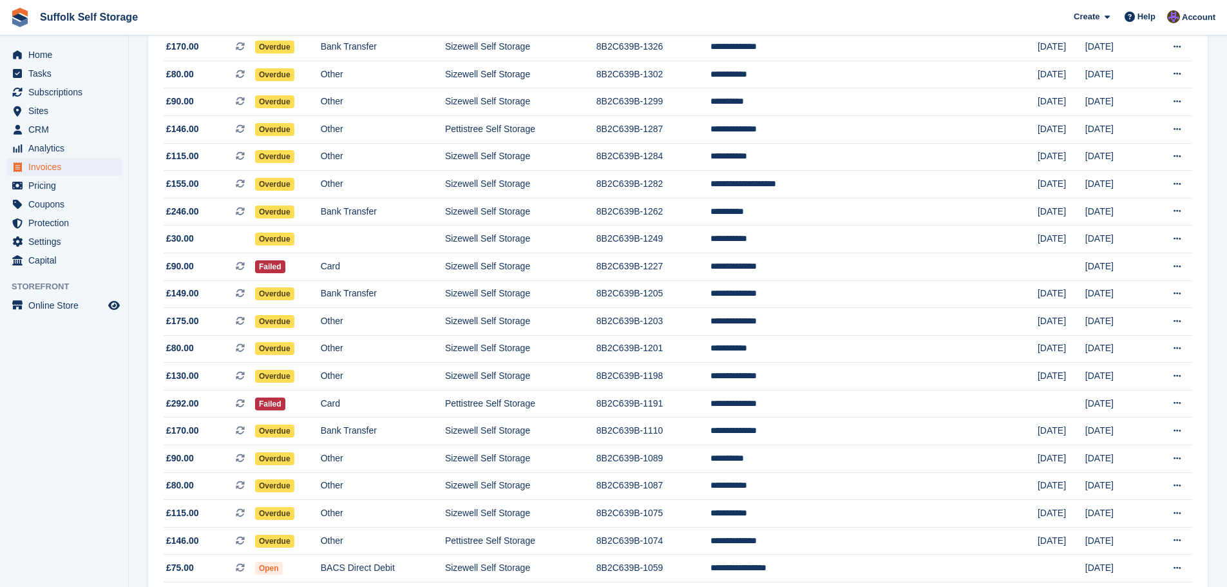
scroll to position [773, 0]
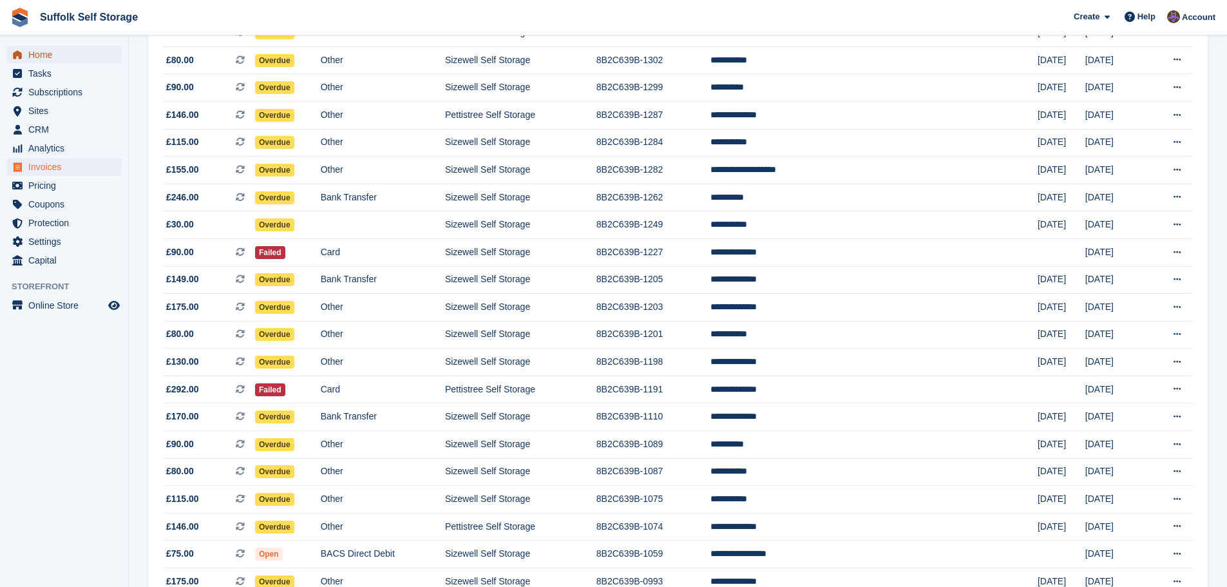
click at [45, 53] on span "Home" at bounding box center [66, 55] width 77 height 18
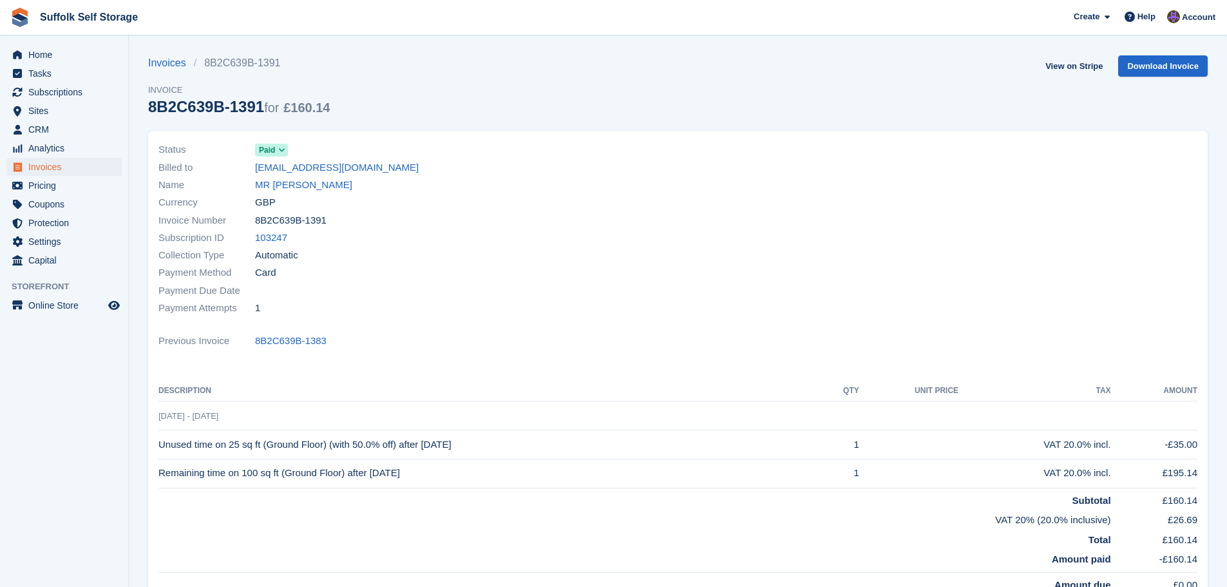
scroll to position [64, 0]
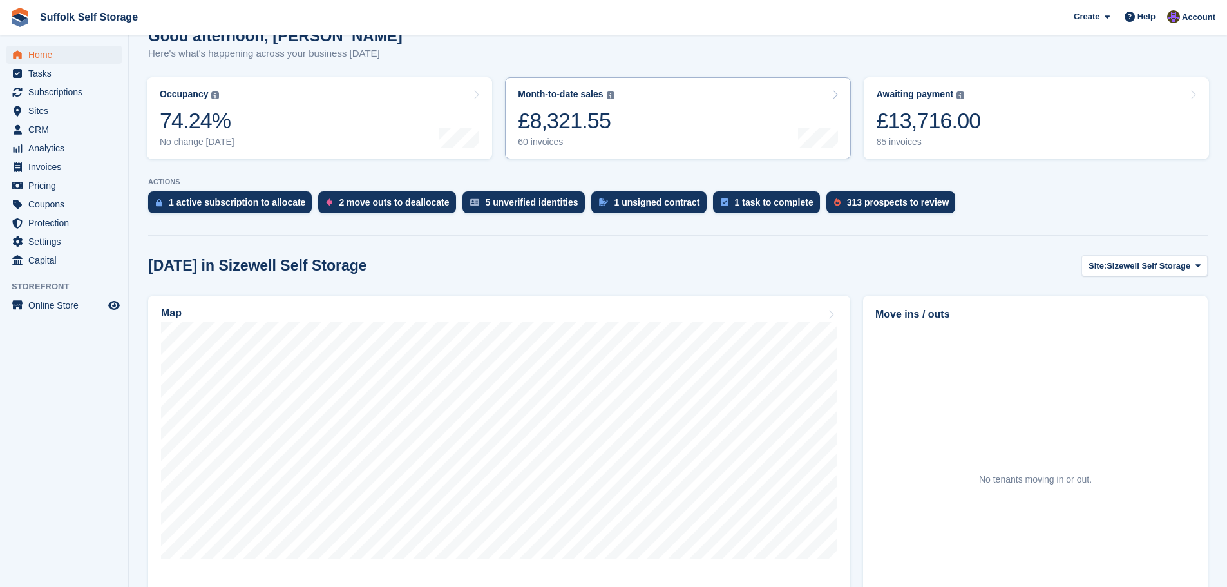
scroll to position [129, 0]
